Goal: Task Accomplishment & Management: Use online tool/utility

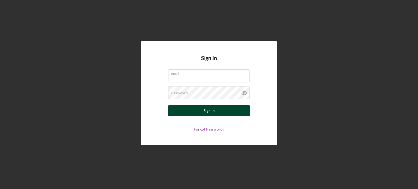
type input "[EMAIL_ADDRESS][DOMAIN_NAME]"
click at [216, 111] on button "Sign In" at bounding box center [209, 110] width 82 height 11
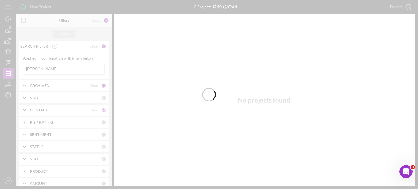
click at [44, 68] on div at bounding box center [209, 94] width 418 height 189
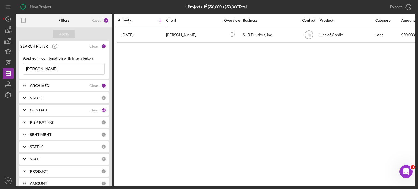
drag, startPoint x: 44, startPoint y: 68, endPoint x: 0, endPoint y: 65, distance: 43.7
click at [0, 65] on div "New Project 1 Projects $50,000 • $50,000 Total [PERSON_NAME] Export Icon/Export…" at bounding box center [209, 94] width 418 height 189
type input "[PERSON_NAME]"
click at [63, 36] on div "Apply" at bounding box center [64, 34] width 10 height 8
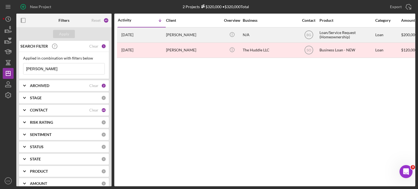
click at [133, 35] on time "[DATE]" at bounding box center [127, 35] width 12 height 4
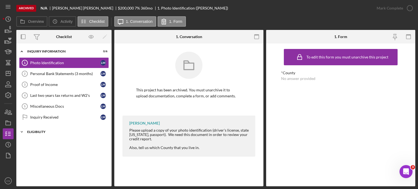
click at [20, 131] on icon "Icon/Expander" at bounding box center [21, 132] width 11 height 11
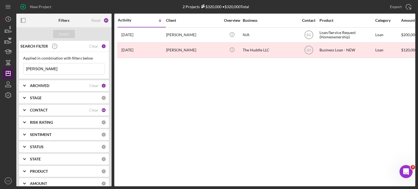
drag, startPoint x: 43, startPoint y: 69, endPoint x: 12, endPoint y: 68, distance: 30.8
click at [12, 68] on div "New Project 2 Projects $320,000 • $320,000 Total [PERSON_NAME] Export Icon/Expo…" at bounding box center [209, 93] width 413 height 186
type input "[PERSON_NAME]"
click at [65, 39] on div "Apply" at bounding box center [63, 34] width 95 height 14
click at [68, 35] on div "Apply" at bounding box center [64, 34] width 10 height 8
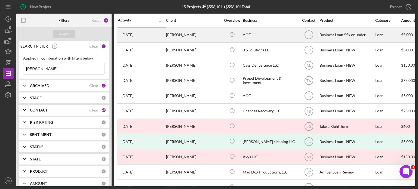
click at [130, 35] on time "[DATE]" at bounding box center [127, 35] width 12 height 4
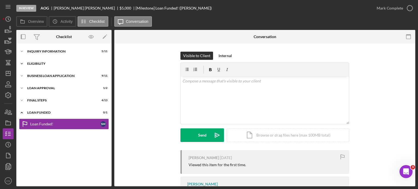
click at [23, 64] on icon "Icon/Expander" at bounding box center [21, 63] width 11 height 11
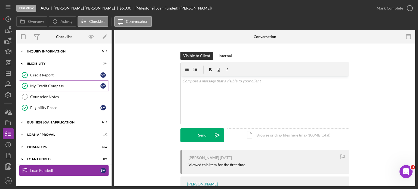
click at [39, 84] on div "My Credit Compass" at bounding box center [65, 86] width 70 height 4
